Goal: Find specific page/section: Find specific page/section

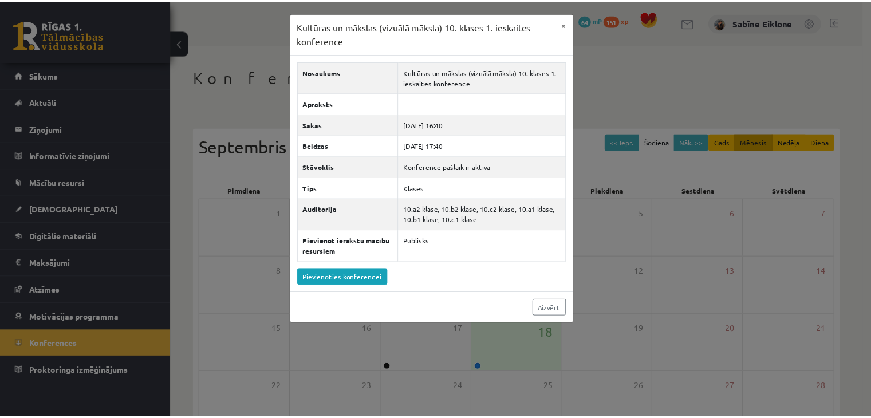
scroll to position [115, 0]
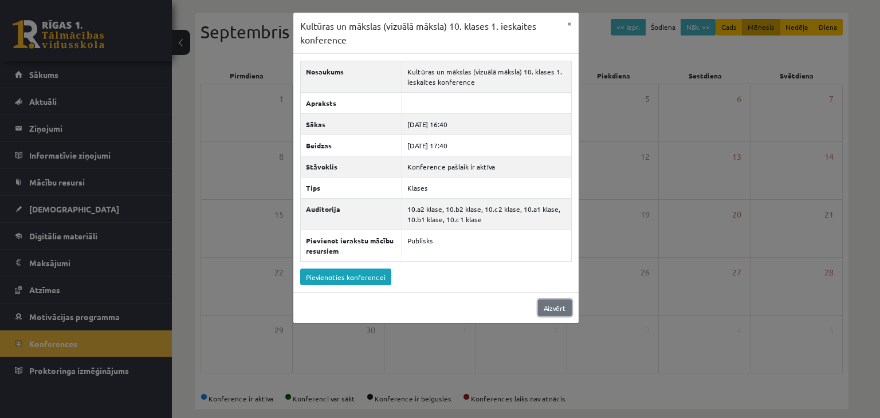
click at [555, 305] on link "Aizvērt" at bounding box center [555, 308] width 34 height 17
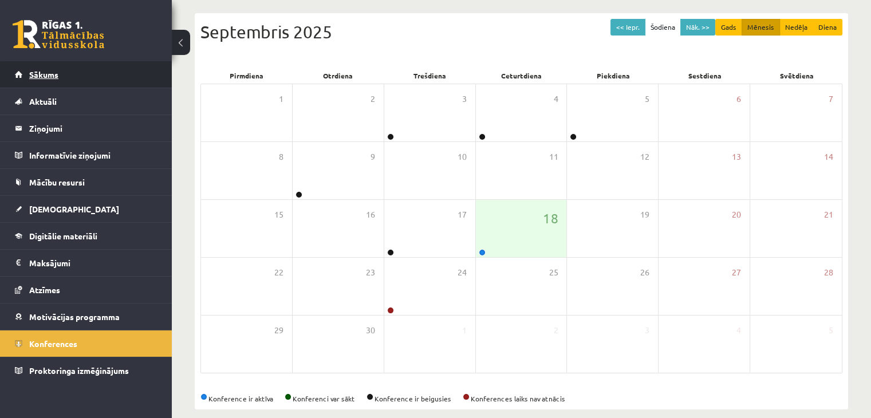
click at [60, 74] on link "Sākums" at bounding box center [86, 74] width 143 height 26
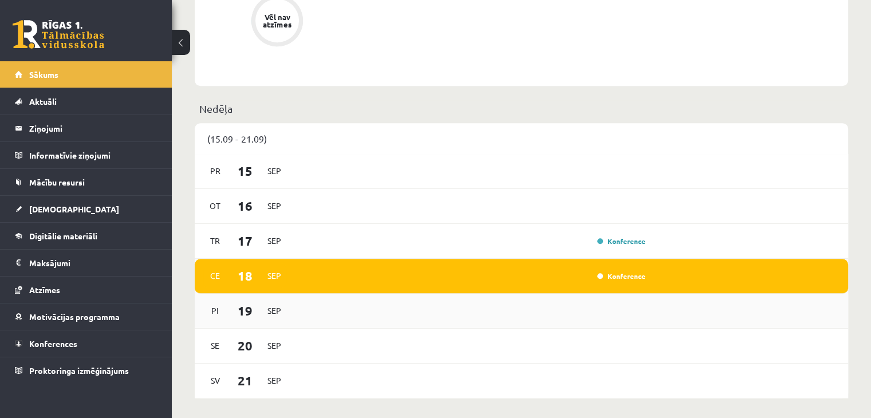
scroll to position [687, 0]
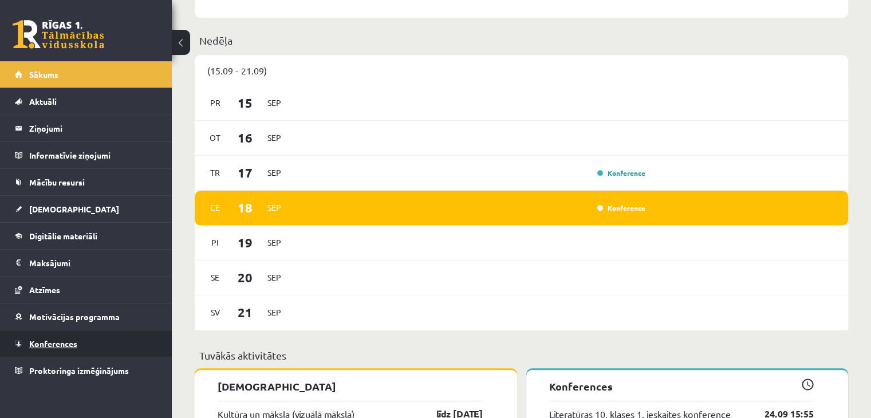
click at [73, 348] on link "Konferences" at bounding box center [86, 344] width 143 height 26
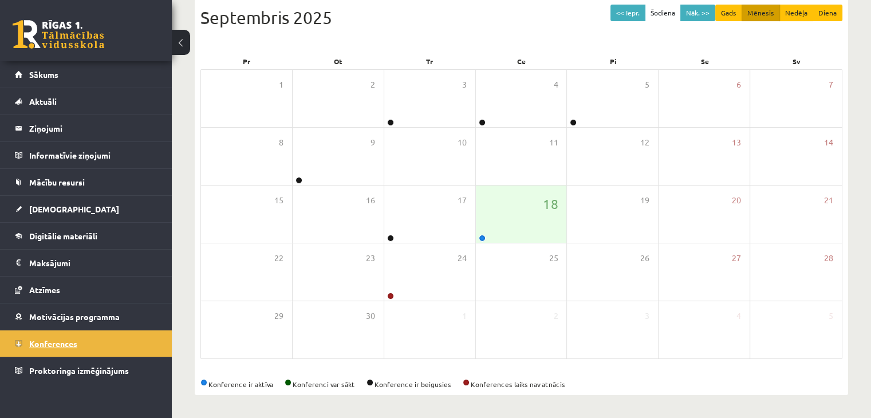
scroll to position [128, 0]
click at [518, 211] on div "18" at bounding box center [521, 214] width 91 height 57
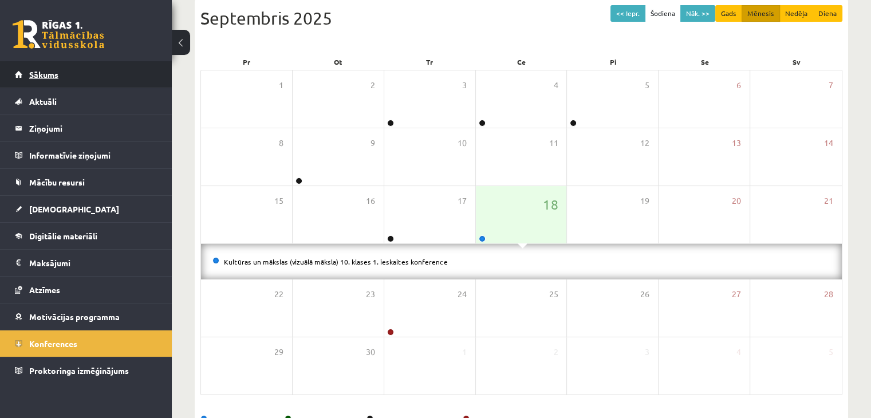
click at [60, 71] on link "Sākums" at bounding box center [86, 74] width 143 height 26
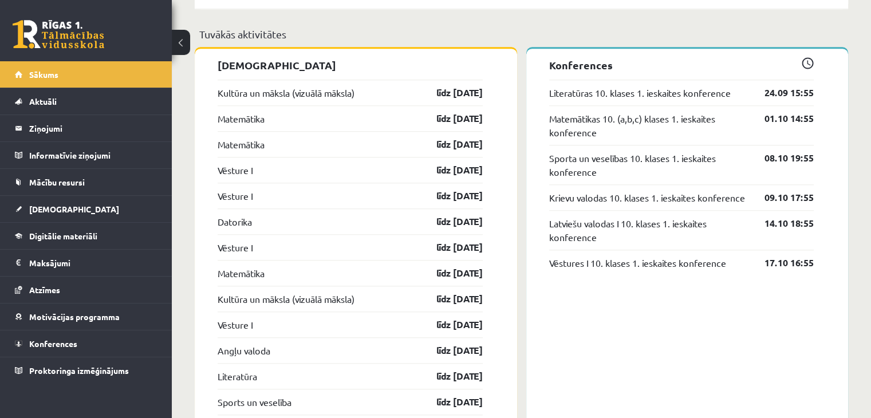
scroll to position [1031, 0]
